Goal: Task Accomplishment & Management: Manage account settings

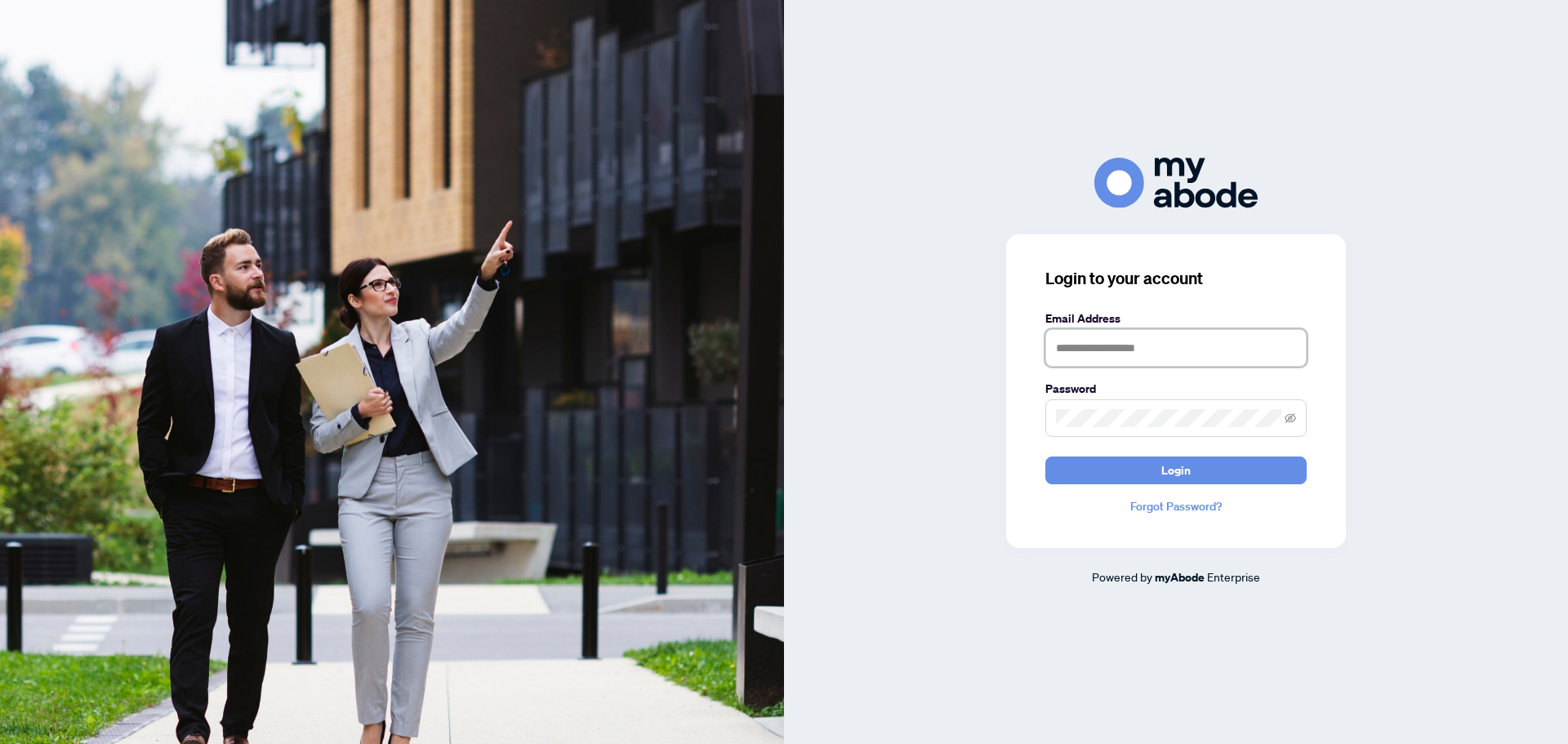
click at [1216, 361] on input "text" at bounding box center [1176, 348] width 261 height 38
type input "**********"
click at [1045, 456] on button "Login" at bounding box center [1176, 470] width 261 height 28
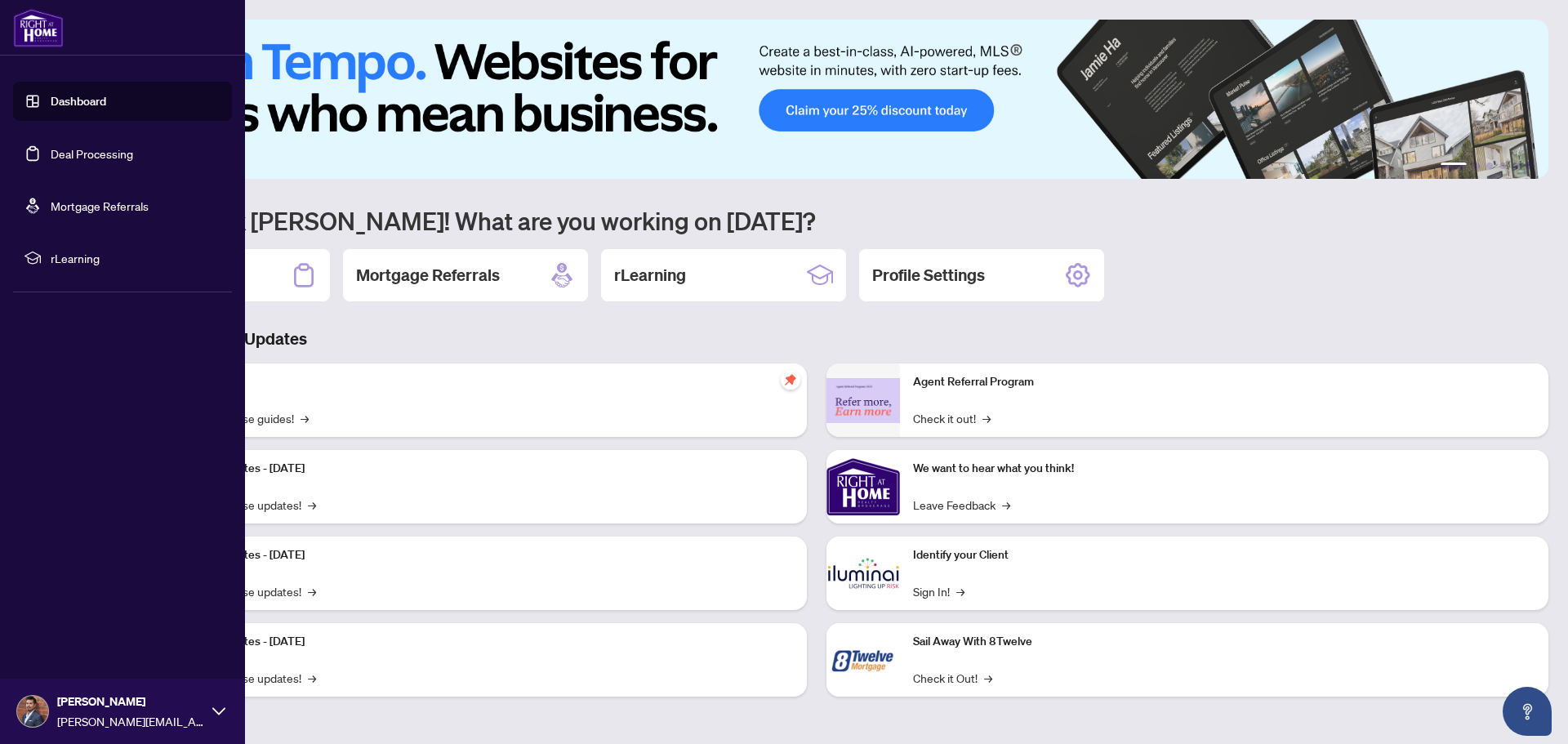
click at [51, 101] on link "Dashboard" at bounding box center [78, 101] width 55 height 15
click at [65, 106] on link "Dashboard" at bounding box center [78, 101] width 55 height 15
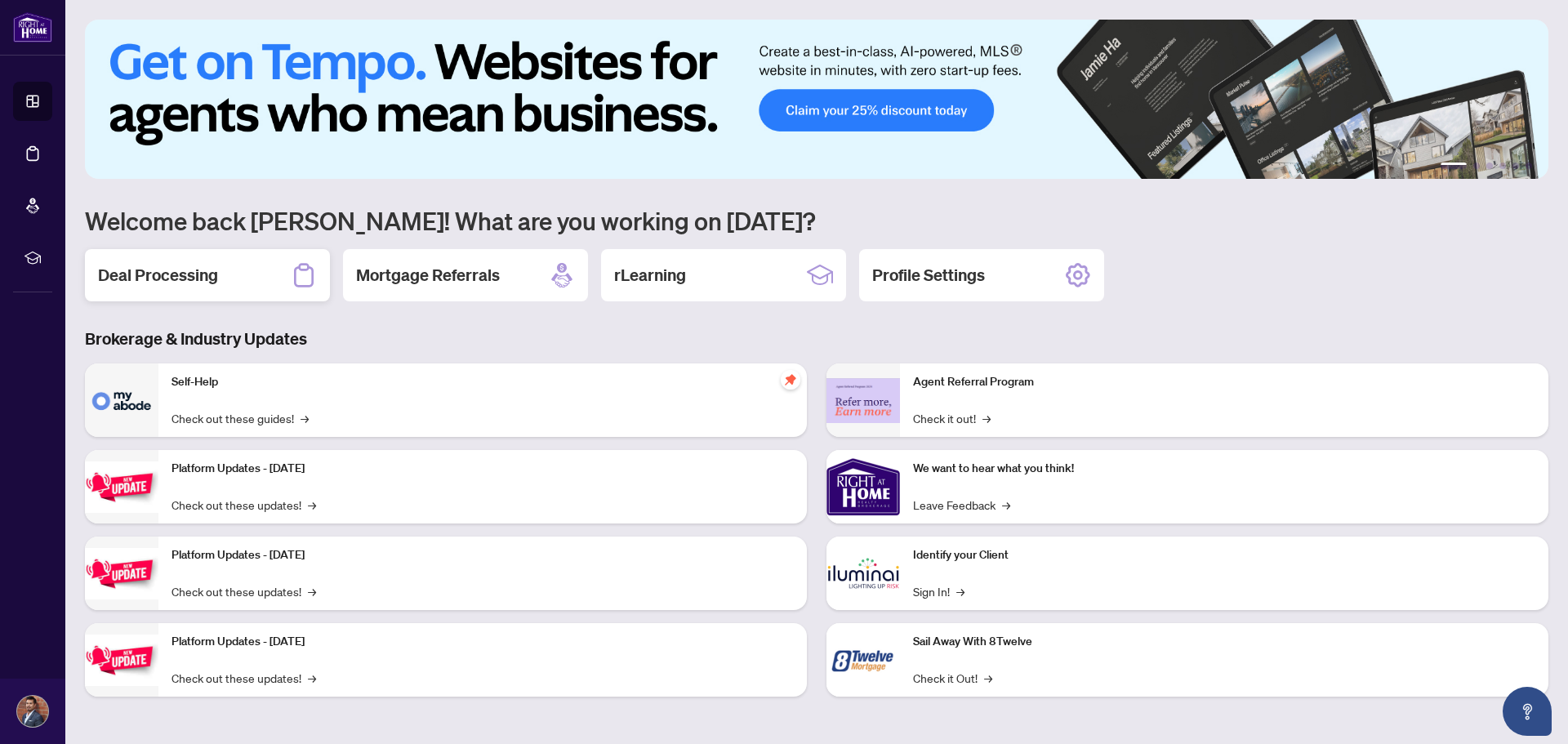
click at [183, 287] on div "Deal Processing" at bounding box center [207, 275] width 245 height 53
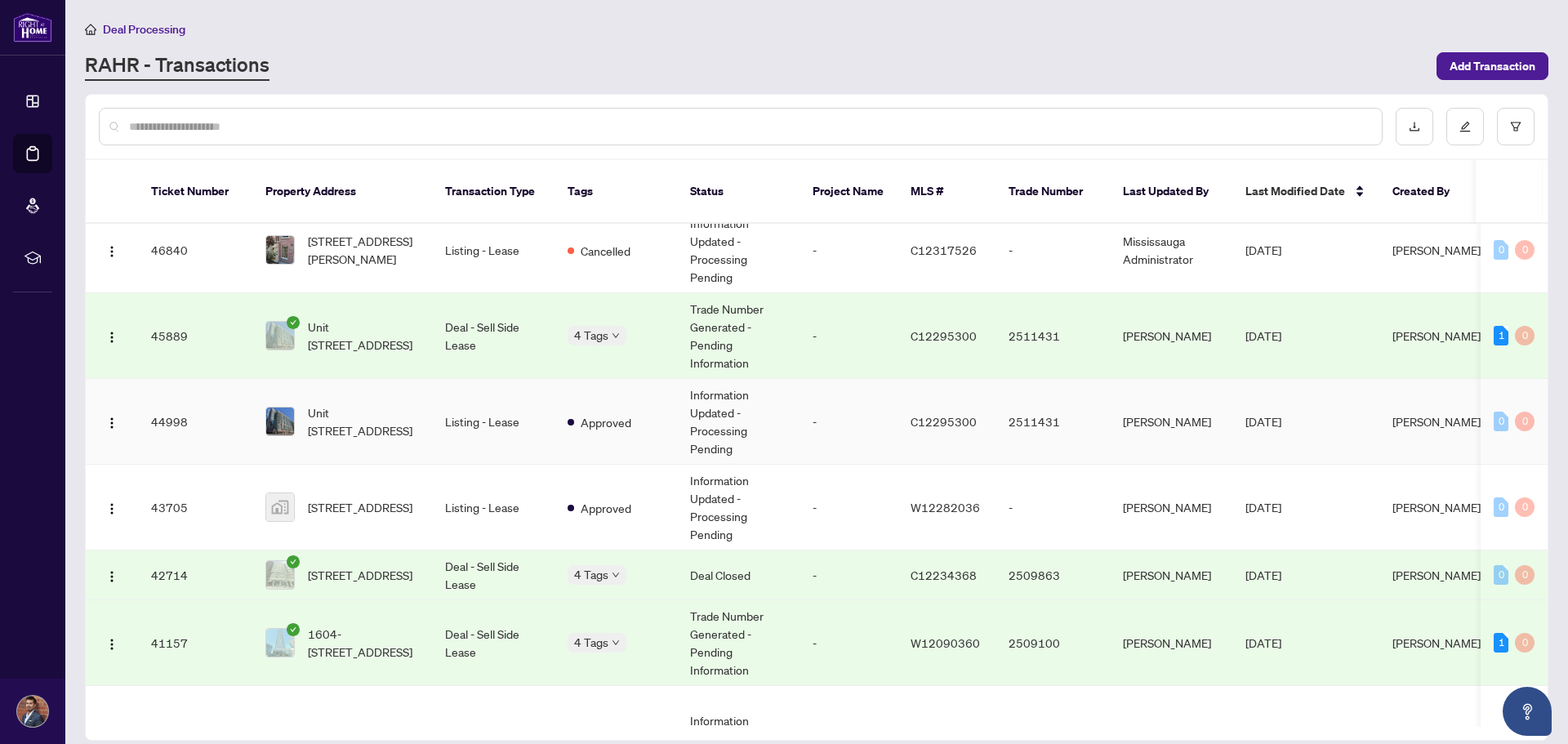
scroll to position [163, 0]
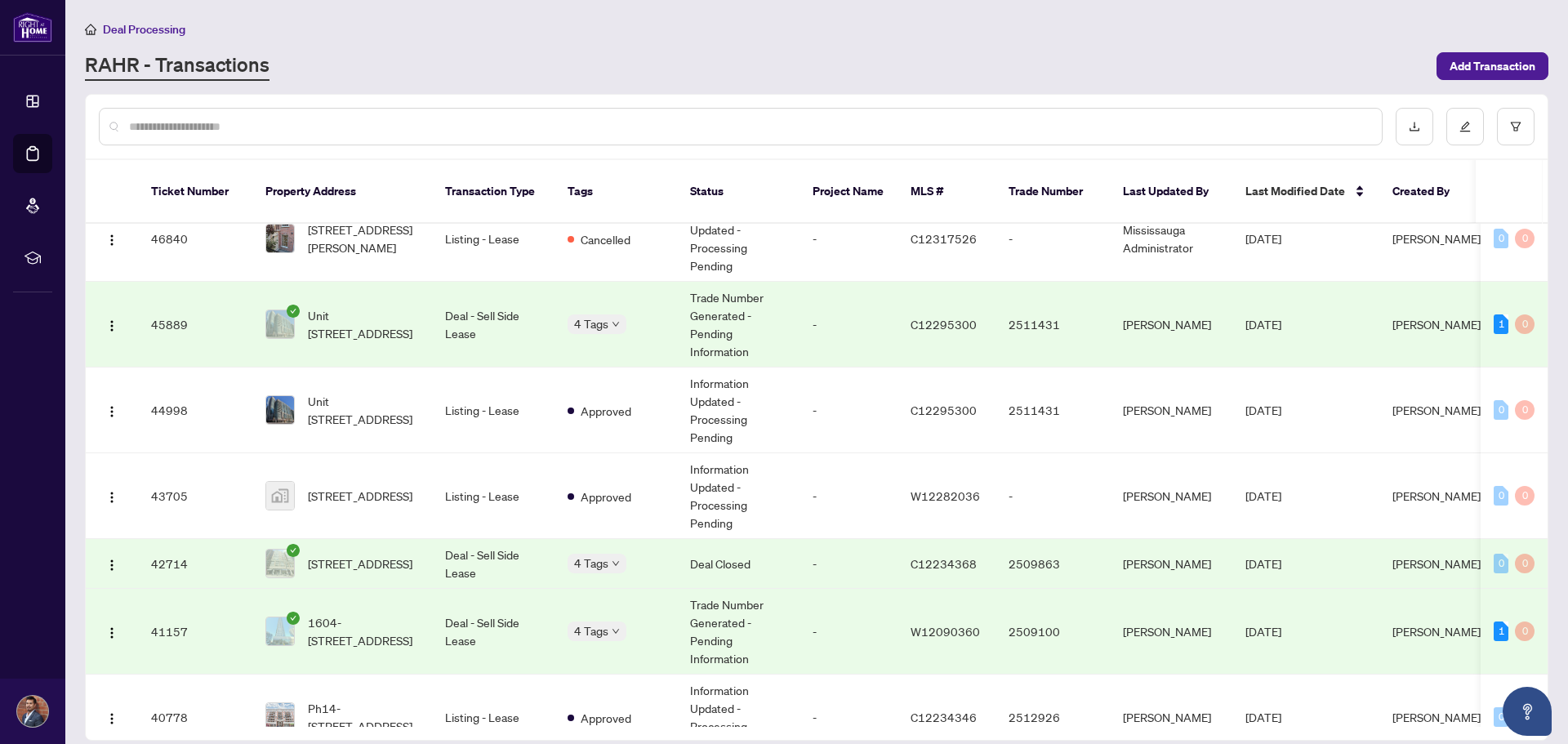
click at [408, 336] on td "Unit [STREET_ADDRESS]" at bounding box center [342, 324] width 179 height 85
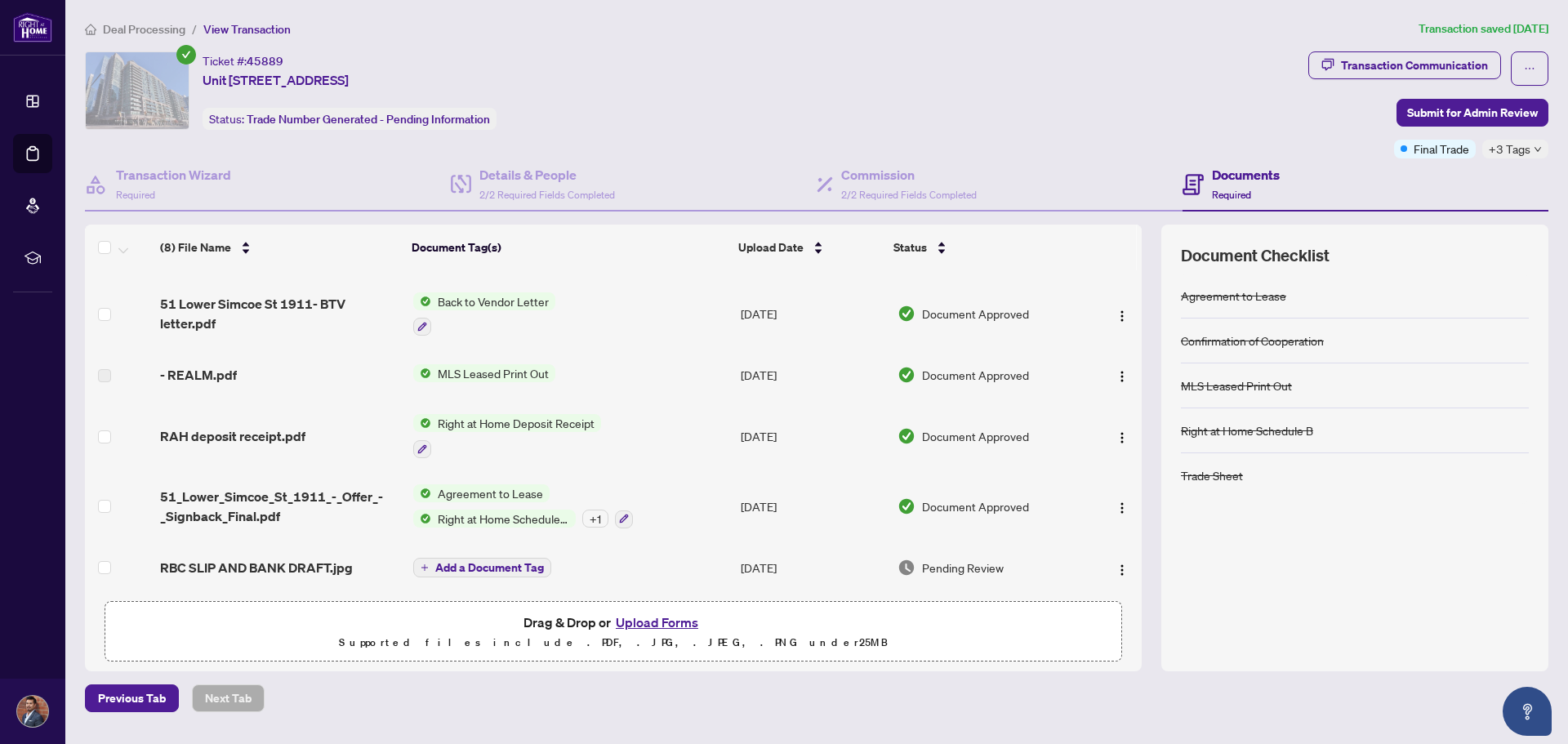
scroll to position [188, 0]
click at [1420, 68] on div "Transaction Communication" at bounding box center [1414, 66] width 147 height 26
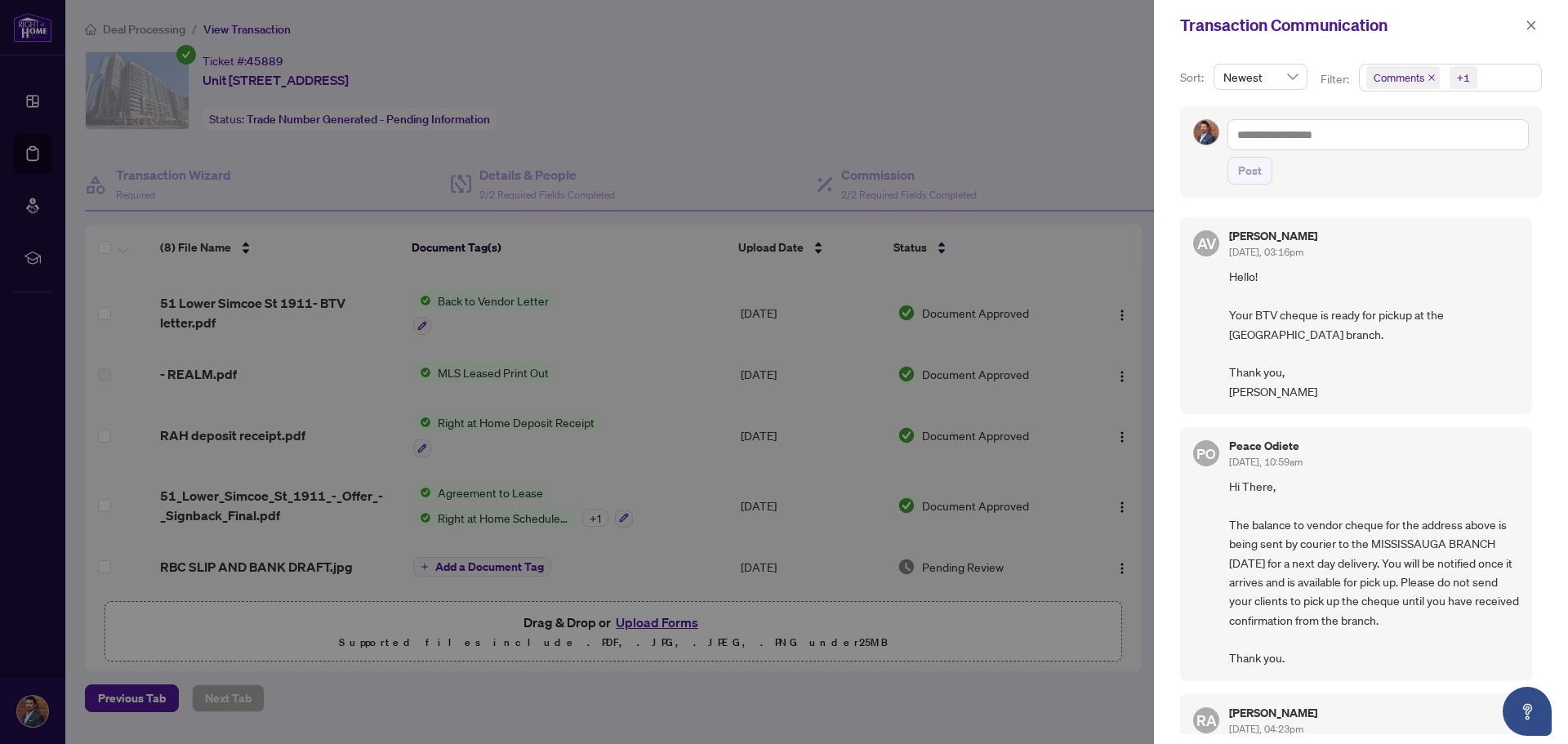
drag, startPoint x: 1021, startPoint y: 127, endPoint x: 1119, endPoint y: 148, distance: 100.2
click at [1021, 127] on div at bounding box center [784, 372] width 1568 height 744
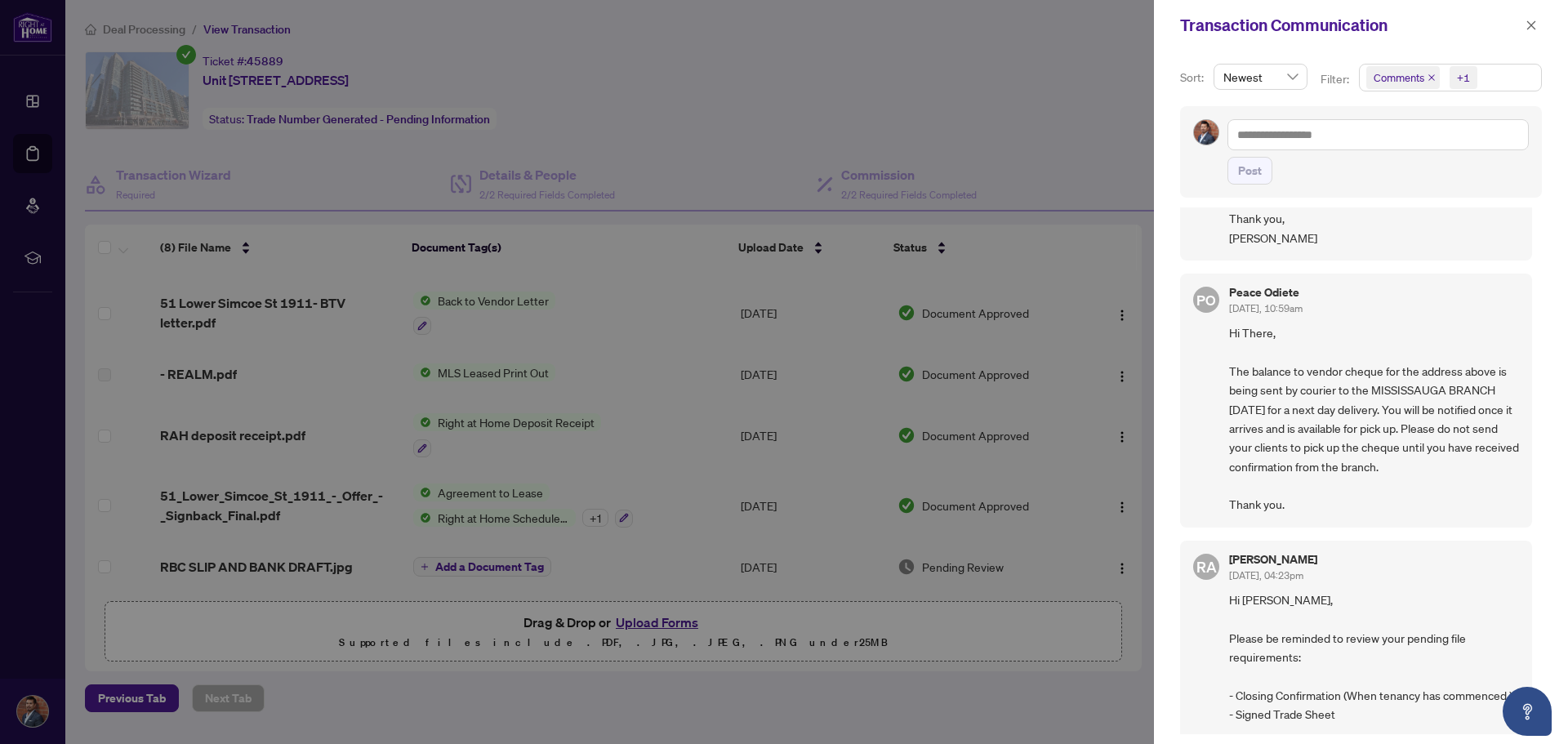
scroll to position [163, 0]
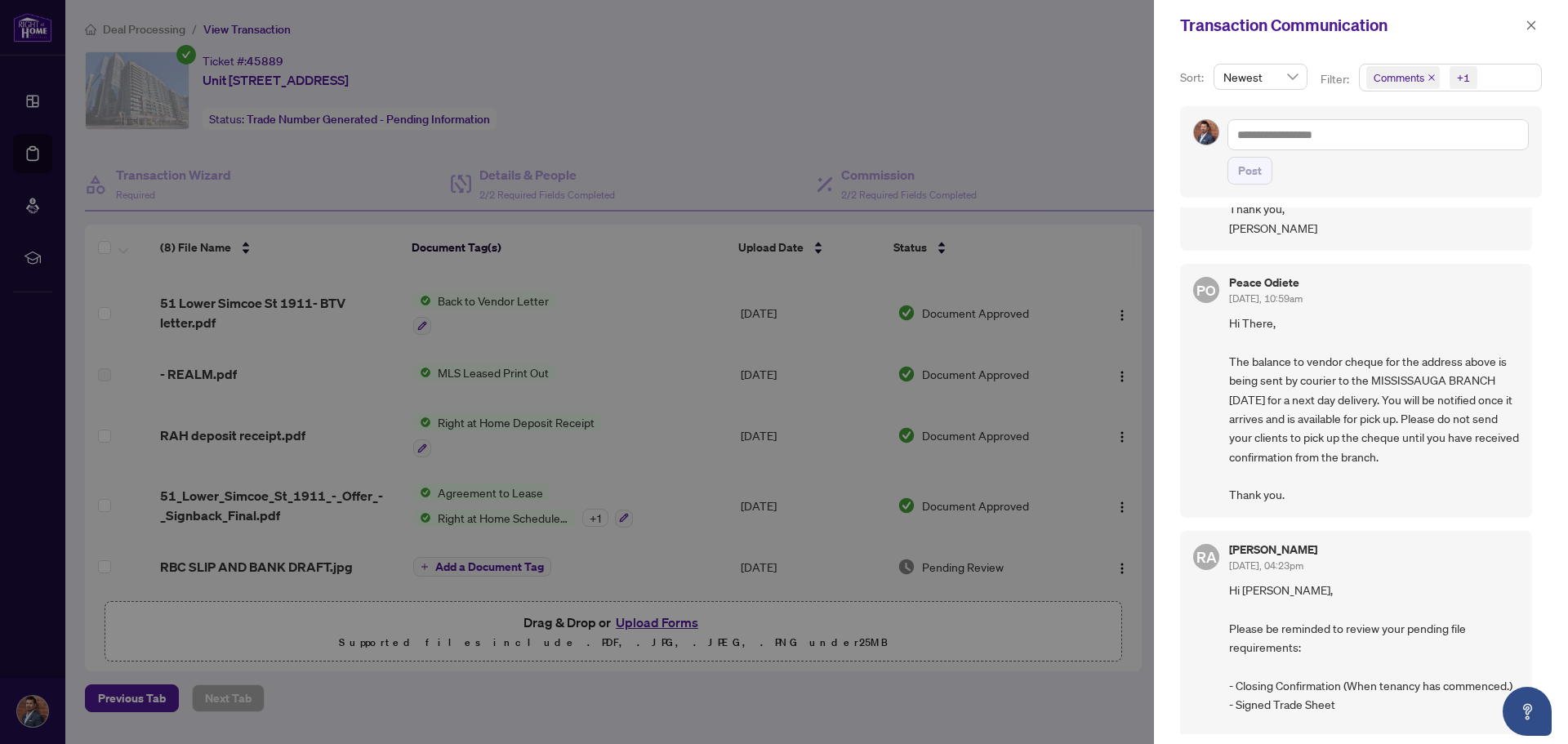
click at [1024, 82] on div at bounding box center [784, 372] width 1568 height 744
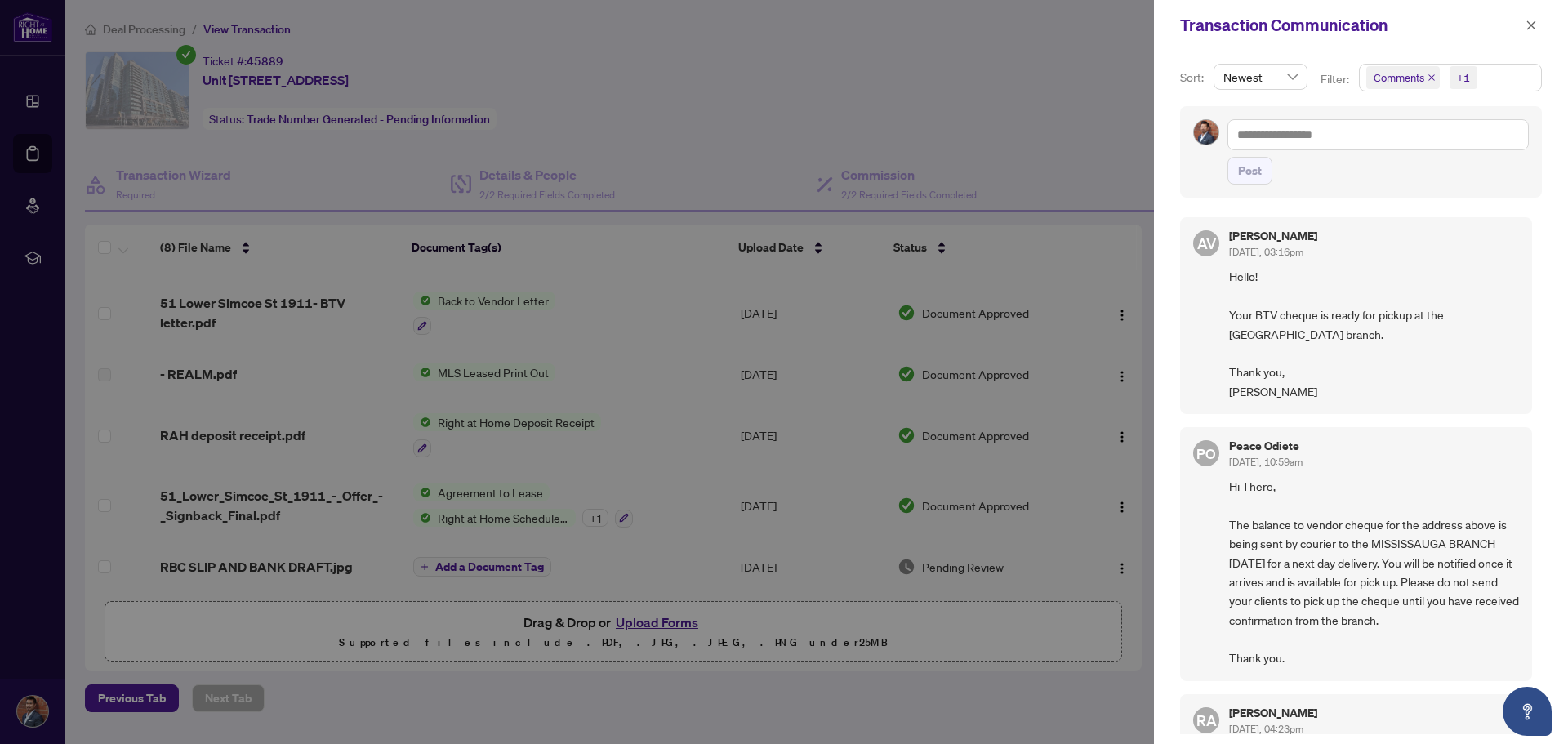
click at [490, 288] on div at bounding box center [784, 372] width 1568 height 744
click at [583, 361] on div at bounding box center [784, 372] width 1568 height 744
click at [1522, 24] on button "button" at bounding box center [1530, 25] width 22 height 20
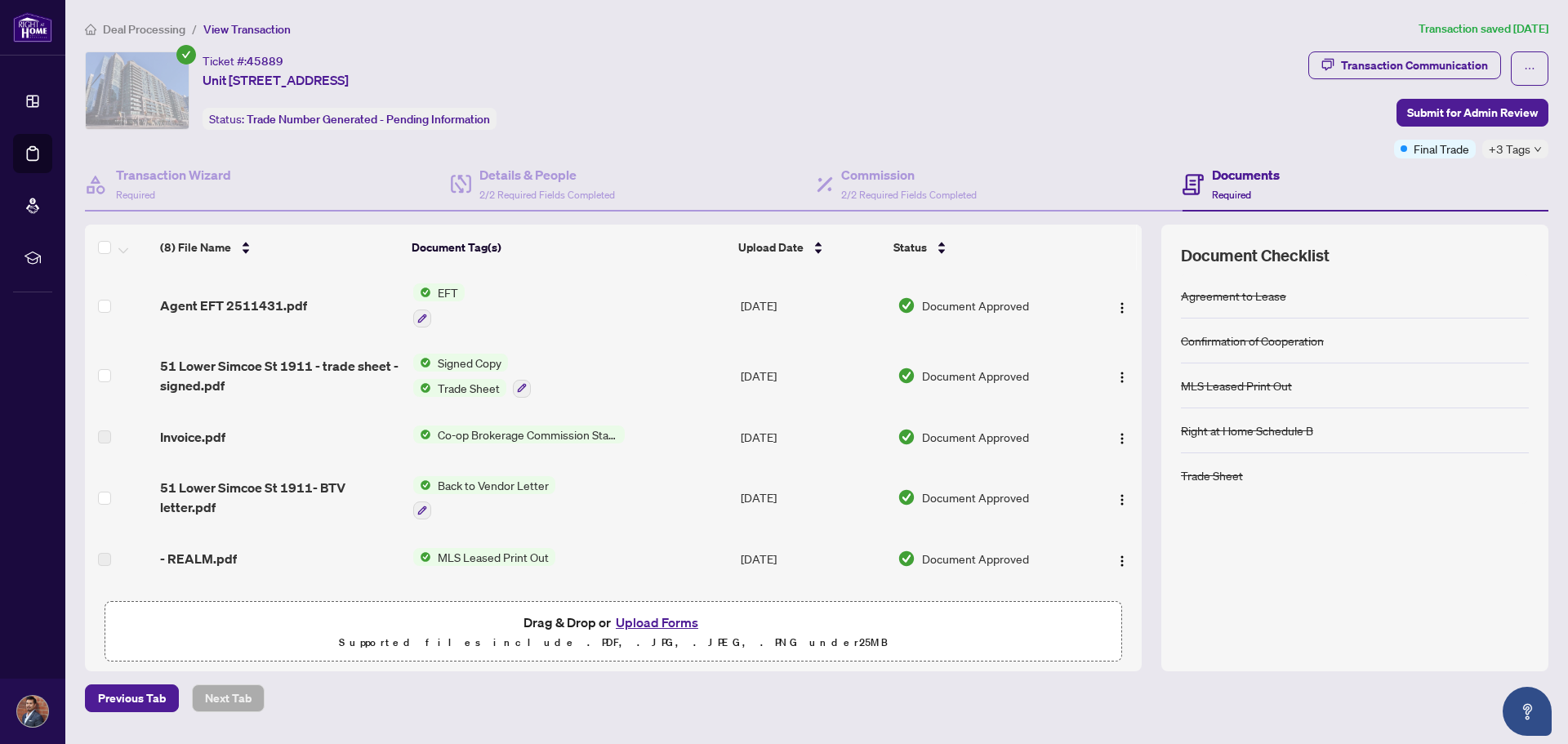
click at [286, 318] on td "Agent EFT 2511431.pdf" at bounding box center [281, 305] width 253 height 70
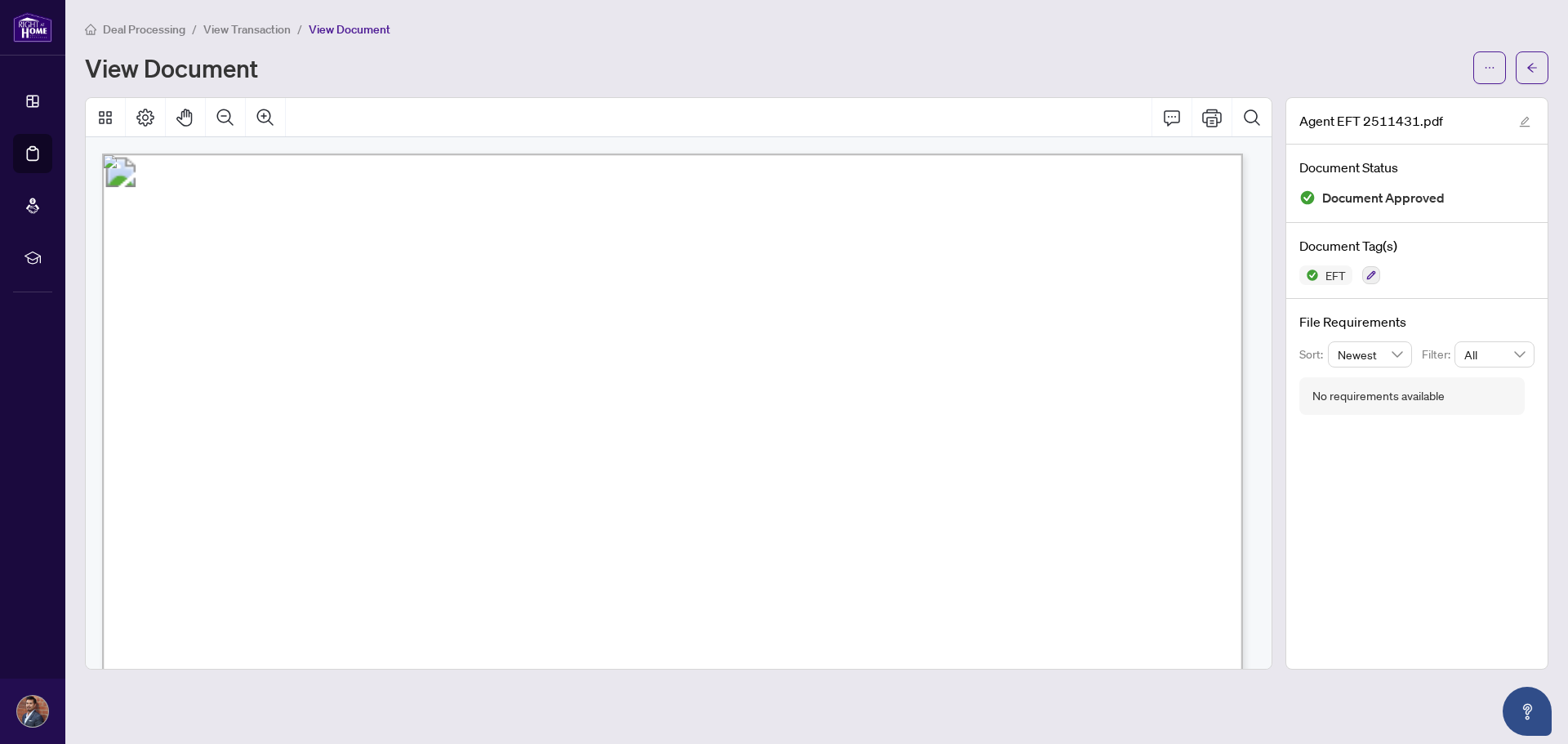
click at [391, 409] on span "[PERSON_NAME]" at bounding box center [330, 409] width 122 height 14
